Goal: Information Seeking & Learning: Learn about a topic

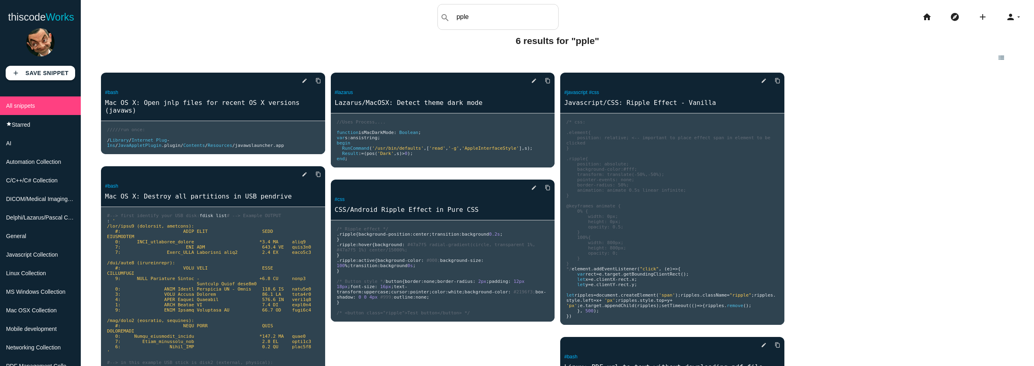
click at [515, 21] on input "pple" at bounding box center [505, 16] width 106 height 17
type input "ripple"
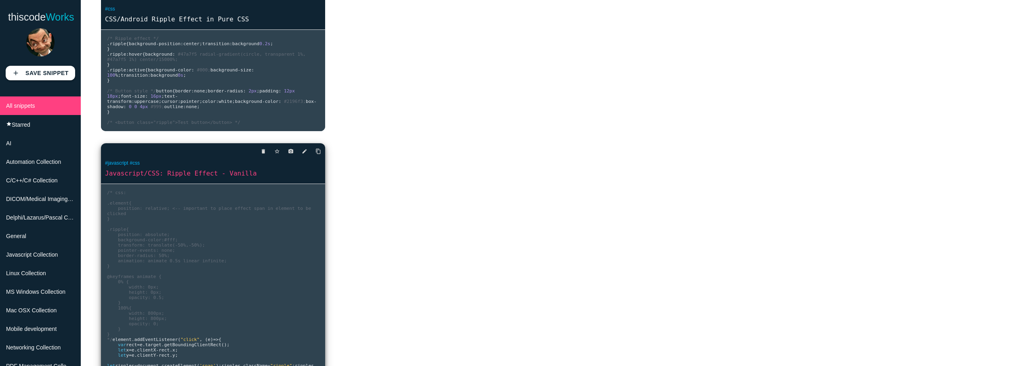
scroll to position [76, 0]
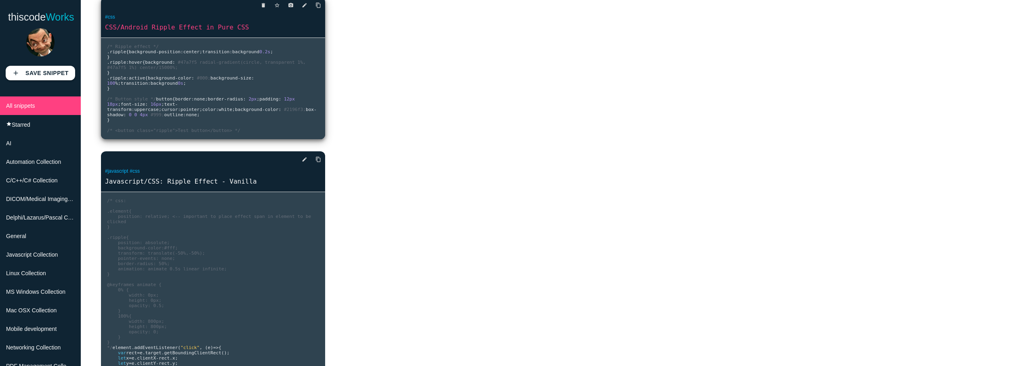
click at [218, 28] on link "CSS/Android Ripple Effect in Pure CSS" at bounding box center [213, 27] width 224 height 9
